Goal: Check status: Check status

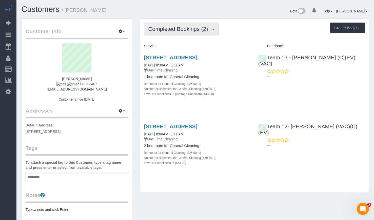
click at [187, 29] on span "Completed Bookings (2)" at bounding box center [179, 29] width 62 height 6
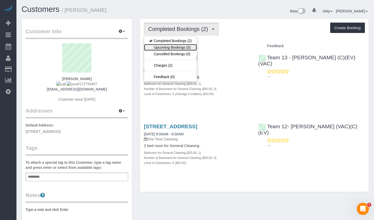
click at [182, 44] on link "Upcoming Bookings (0)" at bounding box center [170, 47] width 53 height 7
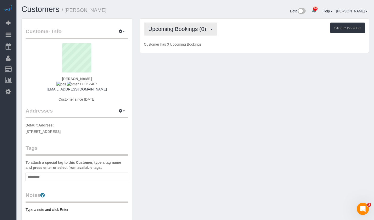
click at [190, 26] on span "Upcoming Bookings (0)" at bounding box center [178, 29] width 60 height 6
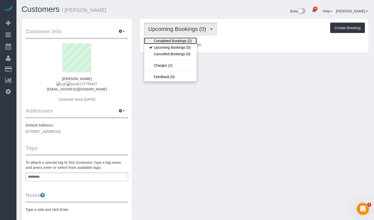
click at [184, 39] on link "Completed Bookings (2)" at bounding box center [170, 40] width 53 height 7
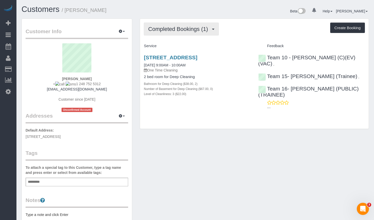
click at [165, 27] on span "Completed Bookings (1)" at bounding box center [179, 29] width 62 height 6
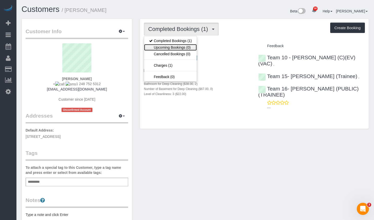
click at [191, 44] on link "Upcoming Bookings (0)" at bounding box center [170, 47] width 53 height 7
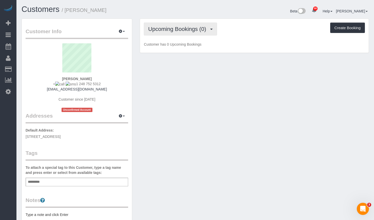
click at [203, 28] on span "Upcoming Bookings (0)" at bounding box center [178, 29] width 60 height 6
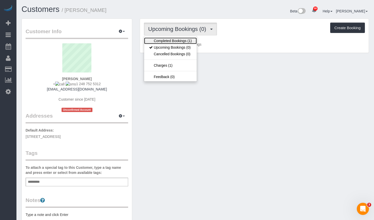
click at [186, 40] on link "Completed Bookings (1)" at bounding box center [170, 40] width 53 height 7
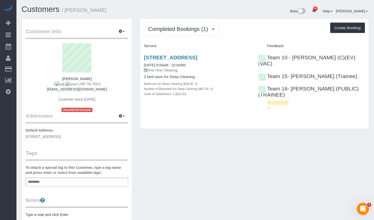
drag, startPoint x: 94, startPoint y: 82, endPoint x: 72, endPoint y: 84, distance: 22.0
click at [72, 84] on div "Jennifer Meyer + 1 248 752 5312 meyerjenmeyer52@gmail.com Customer since 2025 U…" at bounding box center [77, 77] width 102 height 69
copy span "1 248 752 5312"
click at [198, 13] on div "Beta 80 Your Notifications You have 0 alerts × You have 1 to charge for 08/26/2…" at bounding box center [283, 11] width 177 height 13
click at [189, 35] on button "Completed Bookings (1)" at bounding box center [181, 29] width 75 height 13
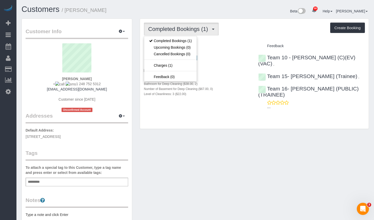
click at [184, 13] on h1 "Customers / Jennifer Meyer" at bounding box center [107, 9] width 170 height 9
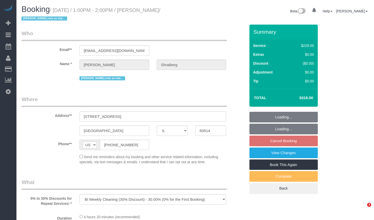
select select "IL"
select select "number:1"
select select "number:66"
select select "number:139"
select select "number:107"
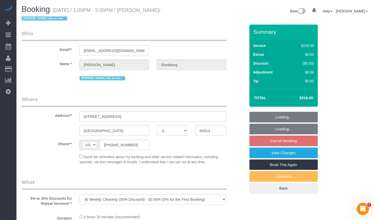
select select "512"
select select "2"
select select "1"
select select "2"
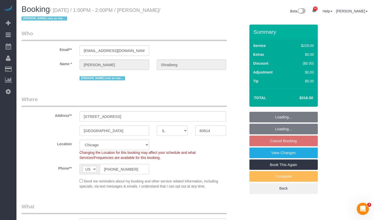
select select "object:1287"
select select "2"
select select "1"
select select "2"
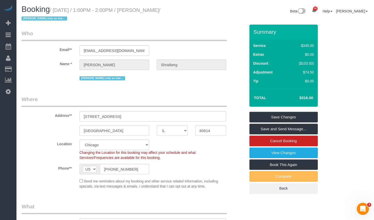
drag, startPoint x: 140, startPoint y: 11, endPoint x: 171, endPoint y: 12, distance: 30.6
click at [160, 12] on small "/ August 29, 2025 / 1:00PM - 2:00PM / Earl Shraiberg / Candice G. only as main …" at bounding box center [91, 14] width 139 height 14
copy small "Earl Shraiberg"
